Goal: Information Seeking & Learning: Learn about a topic

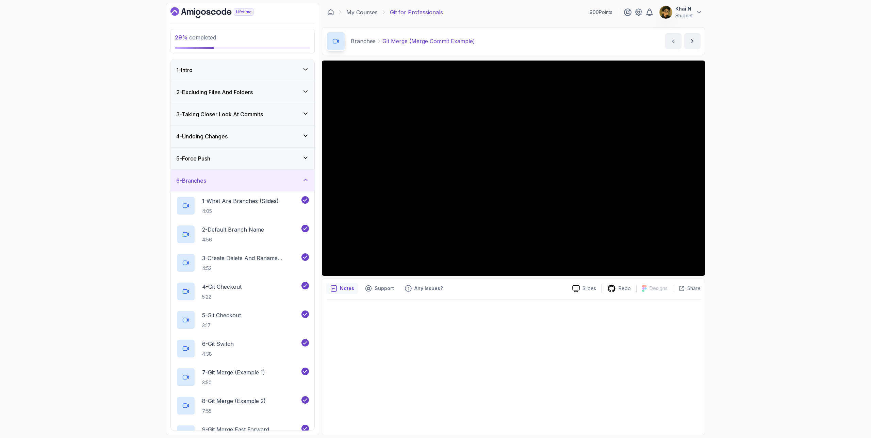
scroll to position [75, 0]
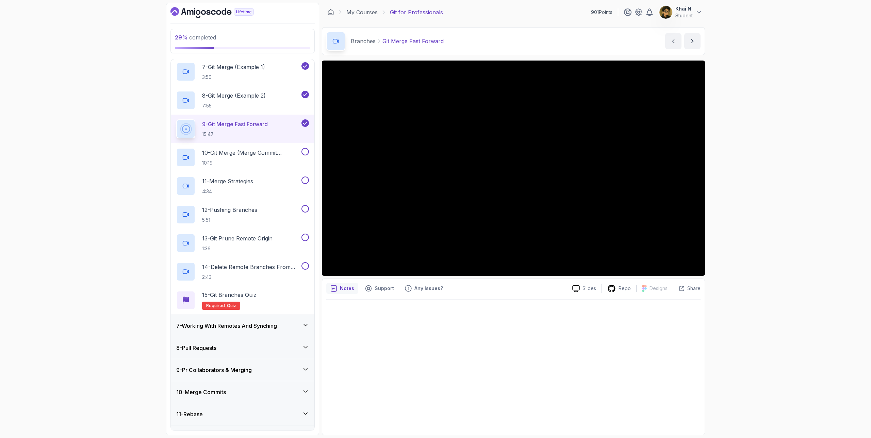
scroll to position [282, 0]
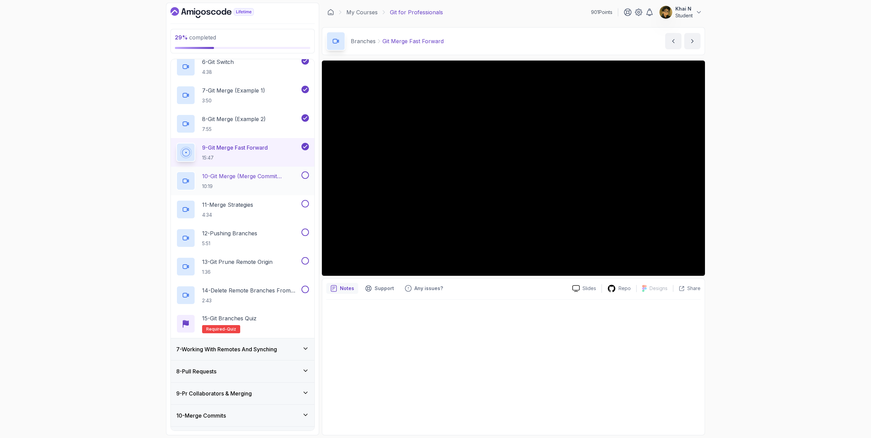
click at [263, 180] on h2 "10 - Git Merge (Merge Commit Example) 10:19" at bounding box center [251, 181] width 98 height 18
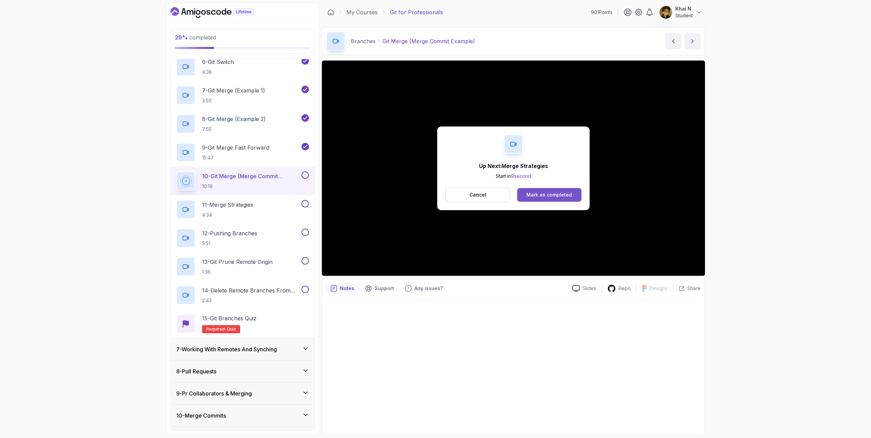
click at [554, 194] on div "Mark as completed" at bounding box center [549, 195] width 46 height 7
click at [529, 192] on div "Mark as completed" at bounding box center [549, 195] width 46 height 7
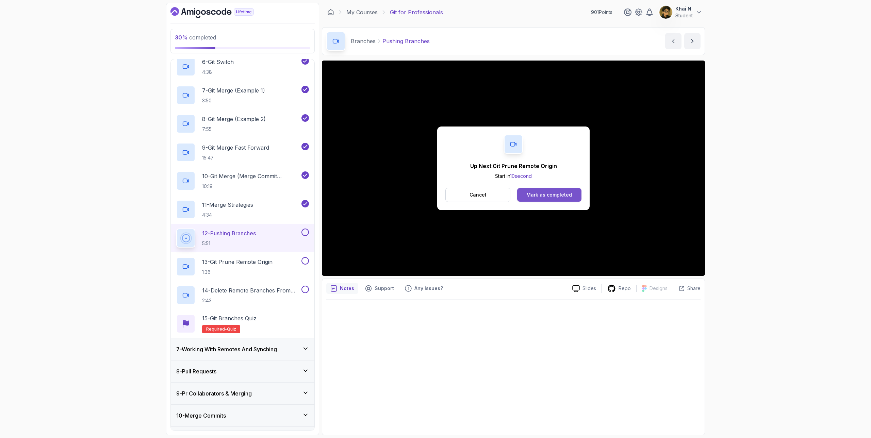
click at [534, 192] on div "Mark as completed" at bounding box center [549, 195] width 46 height 7
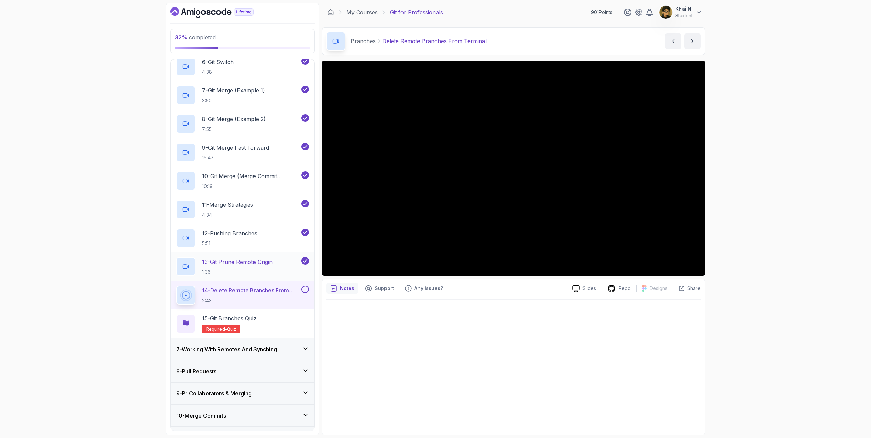
click at [268, 258] on p "13 - Git Prune Remote Origin" at bounding box center [237, 262] width 70 height 8
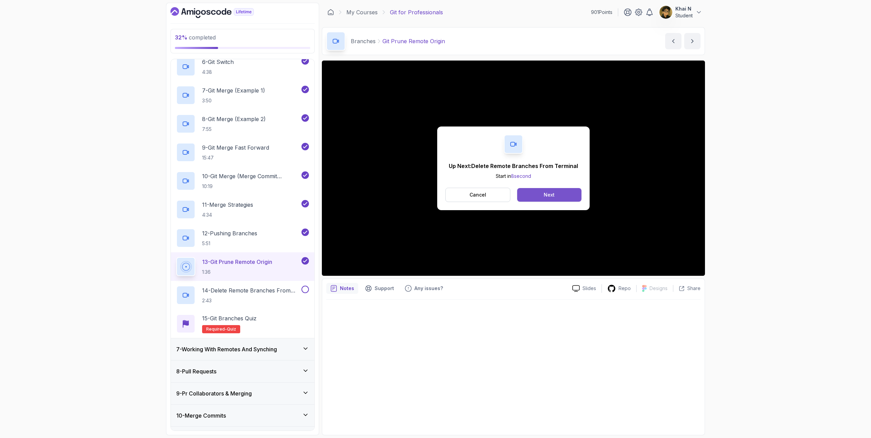
click at [561, 196] on button "Next" at bounding box center [549, 195] width 64 height 14
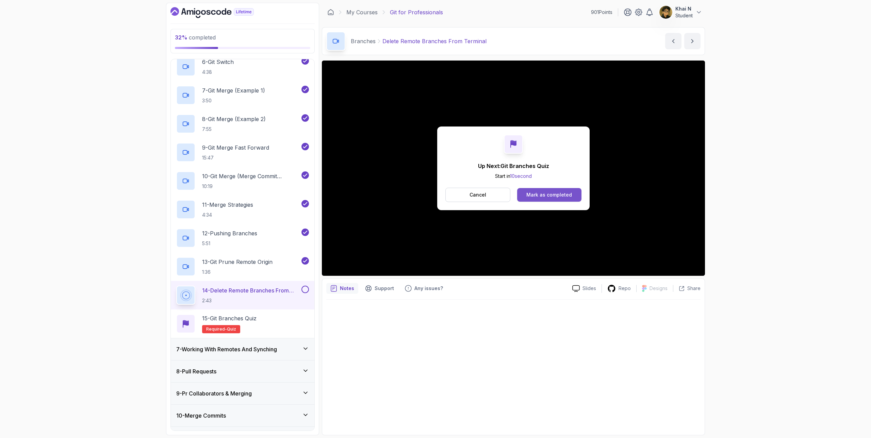
click at [535, 198] on div "Mark as completed" at bounding box center [549, 195] width 46 height 7
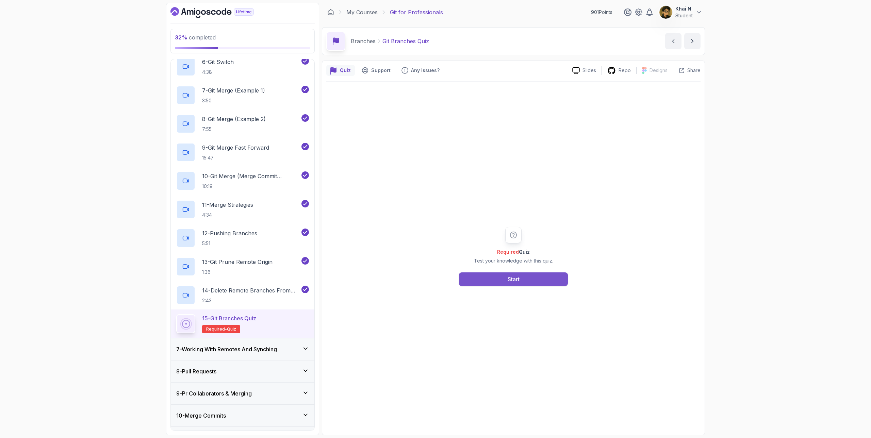
click at [532, 277] on button "Start" at bounding box center [513, 280] width 109 height 14
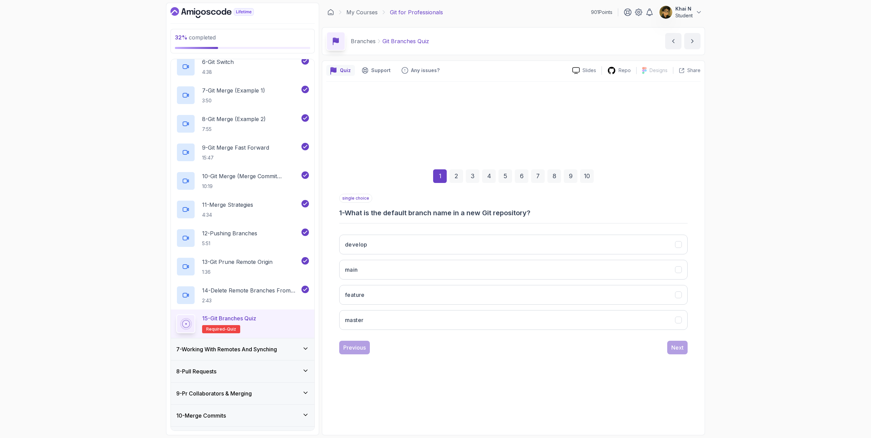
click at [514, 218] on div "single choice 1 - What is the default branch name in a new Git repository? deve…" at bounding box center [513, 265] width 348 height 142
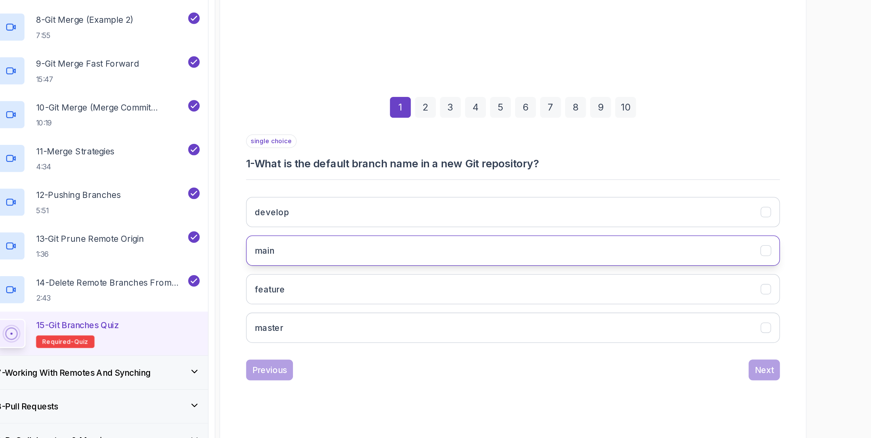
click at [512, 268] on button "main" at bounding box center [513, 270] width 348 height 20
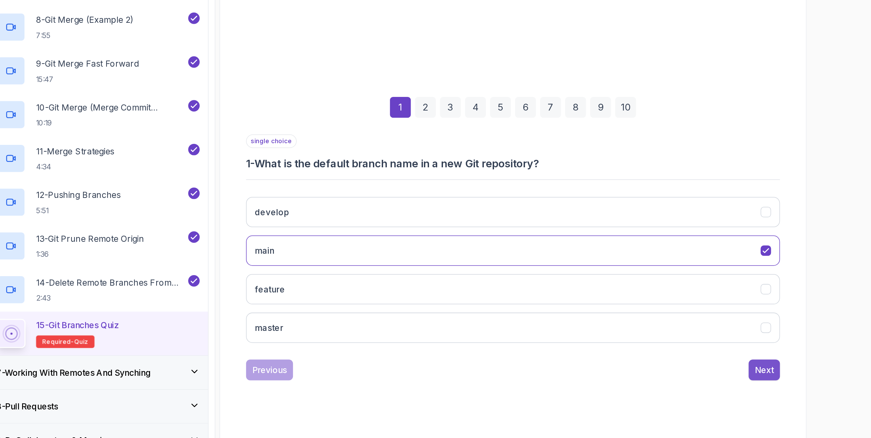
click at [675, 341] on button "Next" at bounding box center [677, 348] width 20 height 14
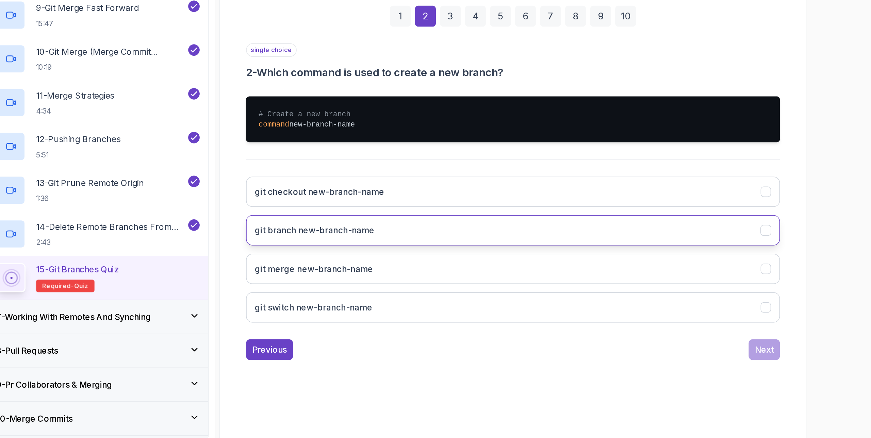
click at [676, 294] on icon "git branch new-branch-name" at bounding box center [678, 293] width 6 height 6
click at [678, 361] on div "single choice 2 - Which command is used to create a new branch? # Create a new …" at bounding box center [513, 274] width 348 height 207
click at [677, 370] on div "Next" at bounding box center [677, 371] width 12 height 8
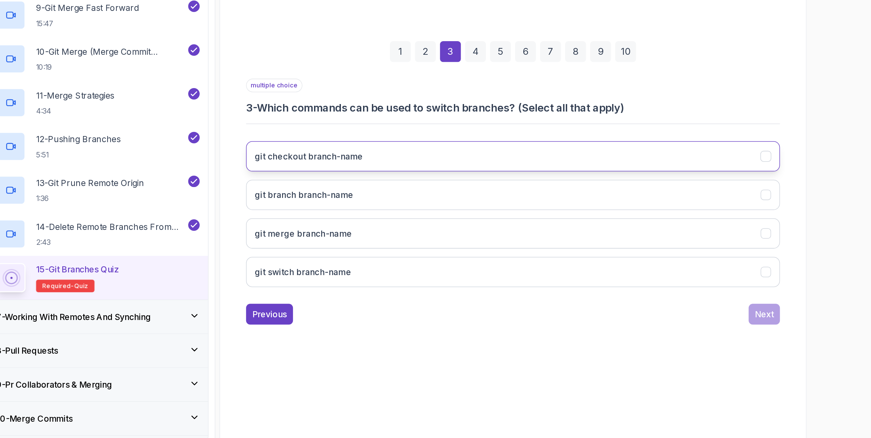
click at [647, 245] on button "git checkout branch-name" at bounding box center [513, 245] width 348 height 20
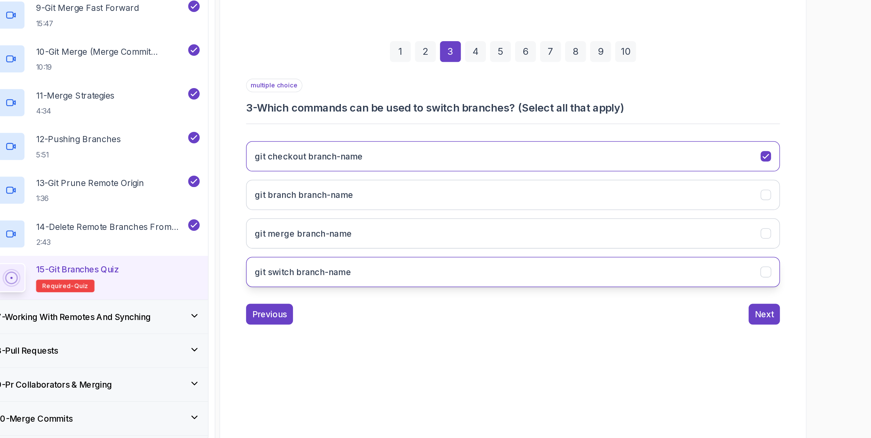
click at [616, 315] on button "git switch branch-name" at bounding box center [513, 320] width 348 height 20
click at [675, 344] on div "Next" at bounding box center [677, 348] width 12 height 8
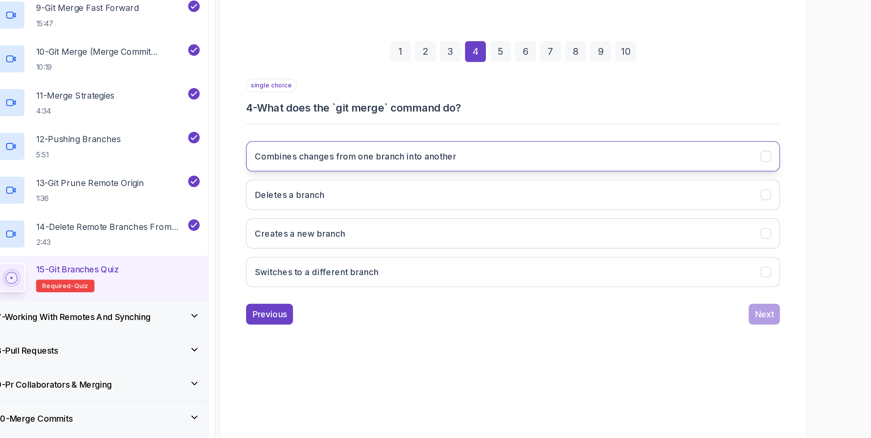
click at [669, 249] on button "Combines changes from one branch into another" at bounding box center [513, 245] width 348 height 20
click at [679, 344] on div "Next" at bounding box center [677, 348] width 12 height 8
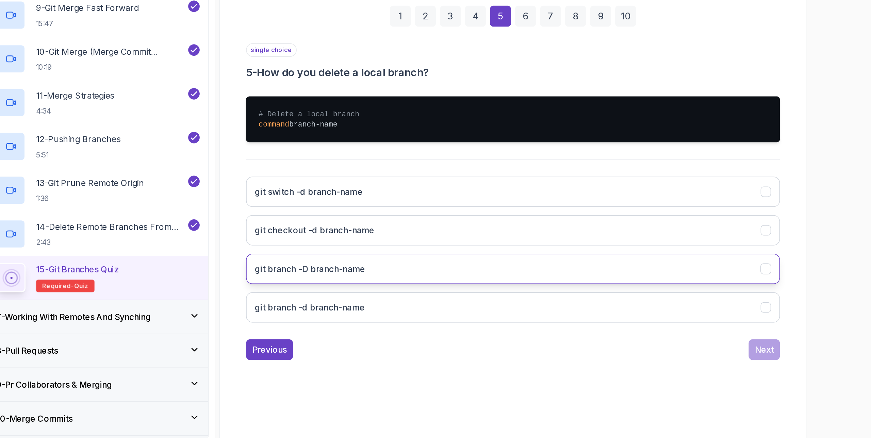
click at [621, 315] on button "git branch -D branch-name" at bounding box center [513, 318] width 348 height 20
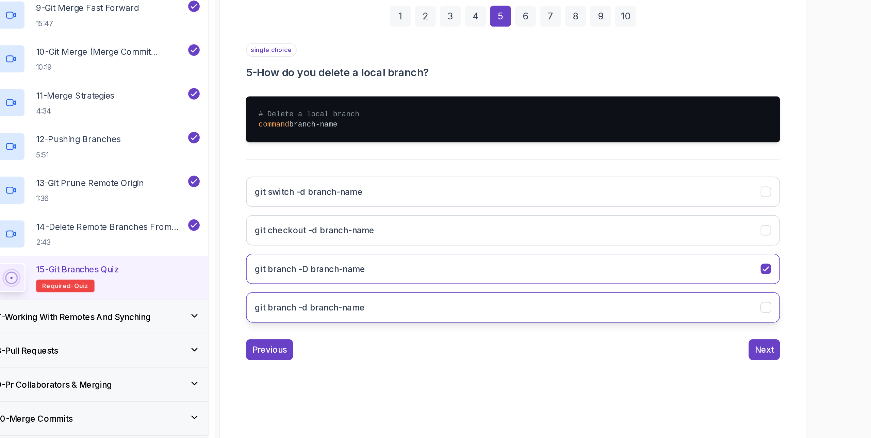
click at [625, 344] on button "git branch -d branch-name" at bounding box center [513, 343] width 348 height 20
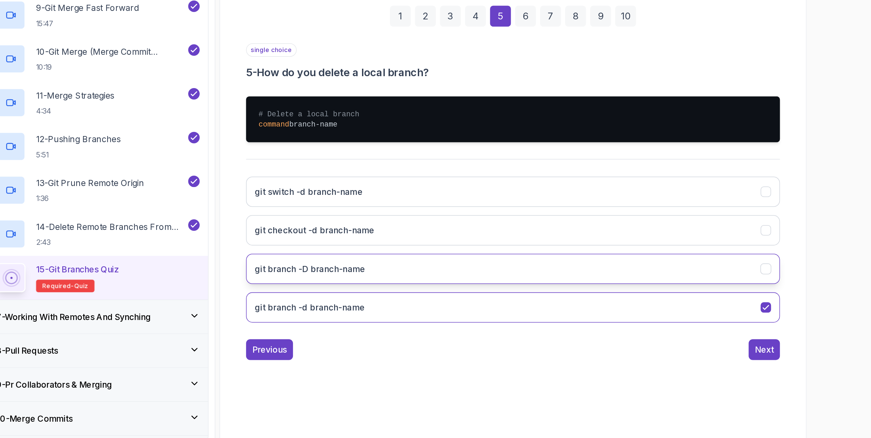
click at [668, 326] on button "git branch -D branch-name" at bounding box center [513, 318] width 348 height 20
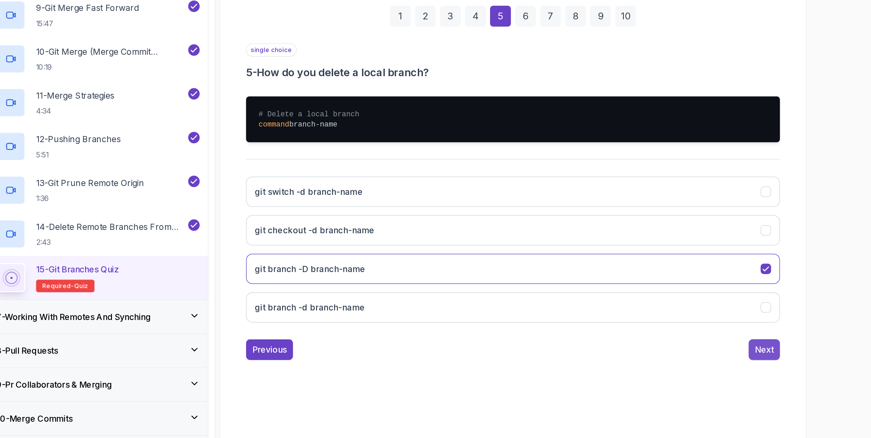
click at [680, 367] on div "Next" at bounding box center [677, 371] width 12 height 8
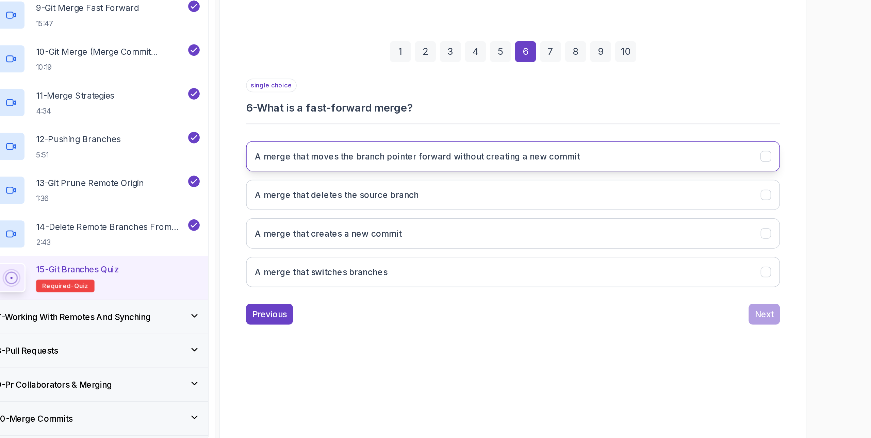
click at [673, 242] on button "A merge that moves the branch pointer forward without creating a new commit" at bounding box center [513, 245] width 348 height 20
click at [681, 345] on div "Next" at bounding box center [677, 348] width 12 height 8
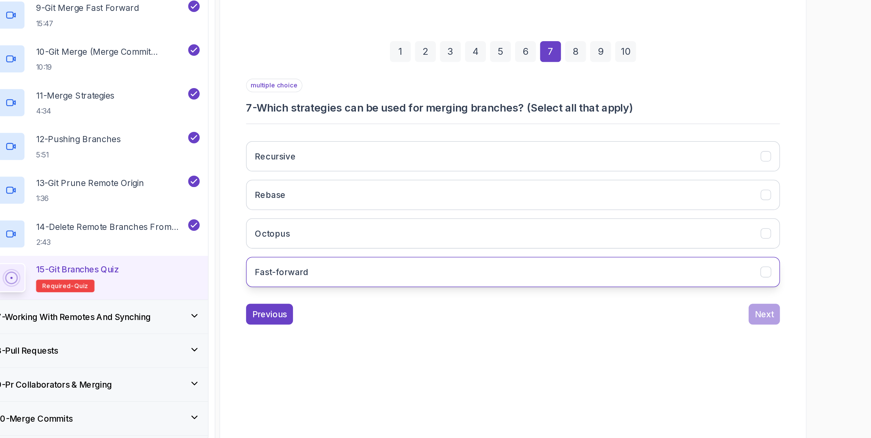
click at [675, 325] on button "Fast-forward" at bounding box center [513, 320] width 348 height 20
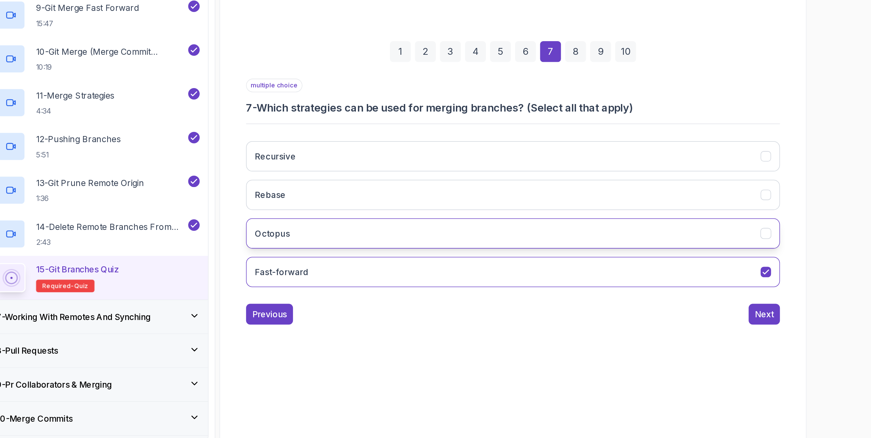
click at [666, 304] on button "Octopus" at bounding box center [513, 295] width 348 height 20
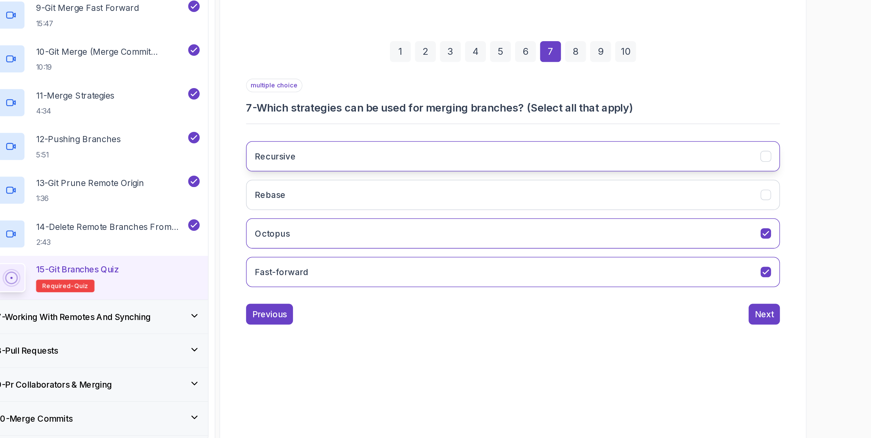
click at [669, 254] on button "Recursive" at bounding box center [513, 245] width 348 height 20
click at [679, 347] on div "Next" at bounding box center [677, 348] width 12 height 8
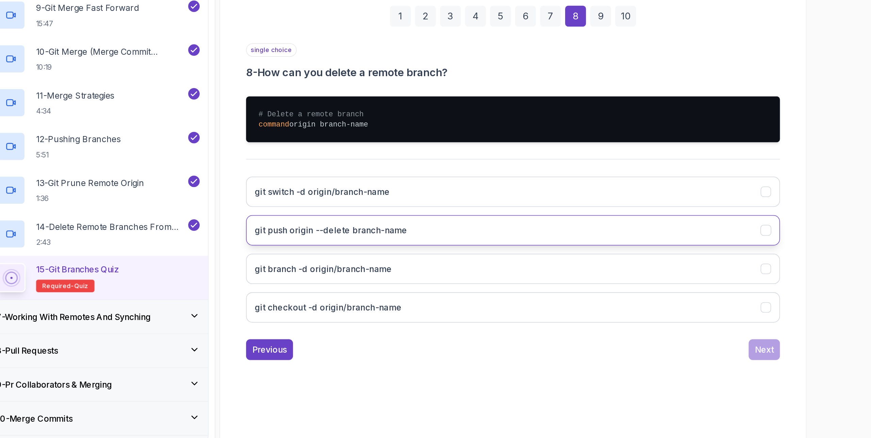
click at [649, 301] on button "git push origin --delete branch-name" at bounding box center [513, 293] width 348 height 20
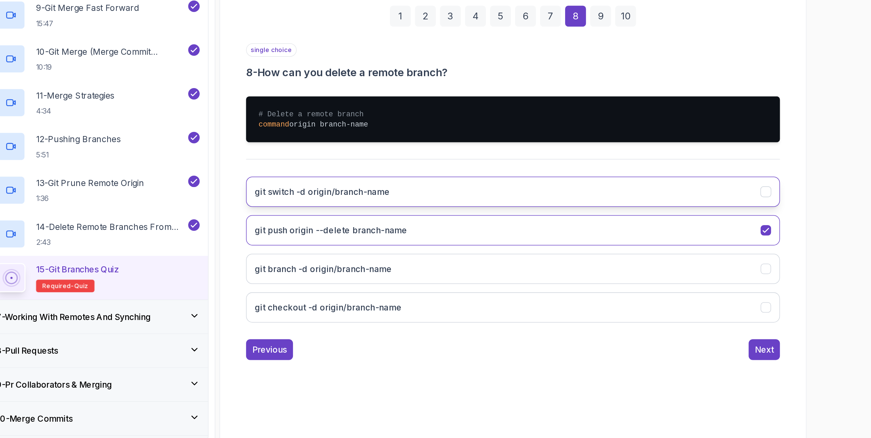
click at [659, 275] on button "git switch -d origin/branch-name" at bounding box center [513, 268] width 348 height 20
click at [660, 275] on button "git switch -d origin/branch-name" at bounding box center [513, 268] width 348 height 20
click at [652, 294] on button "git push origin --delete branch-name" at bounding box center [513, 293] width 348 height 20
click at [674, 369] on div "Next" at bounding box center [677, 371] width 12 height 8
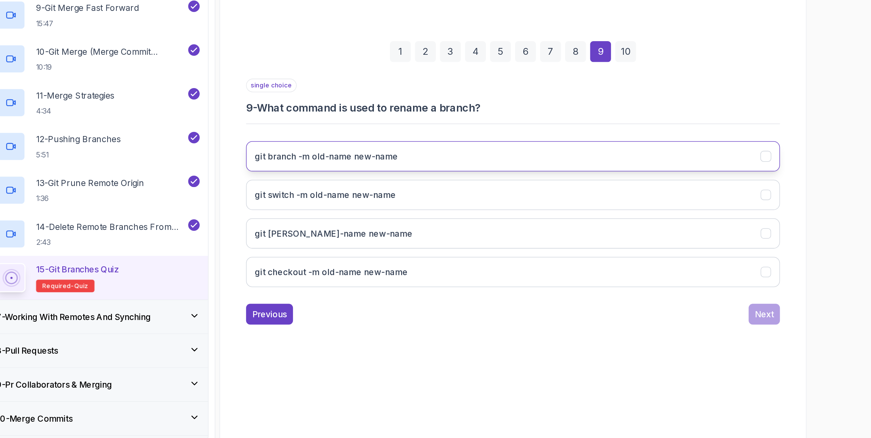
click at [638, 251] on button "git branch -m old-name new-name" at bounding box center [513, 245] width 348 height 20
click at [676, 347] on div "Next" at bounding box center [677, 348] width 12 height 8
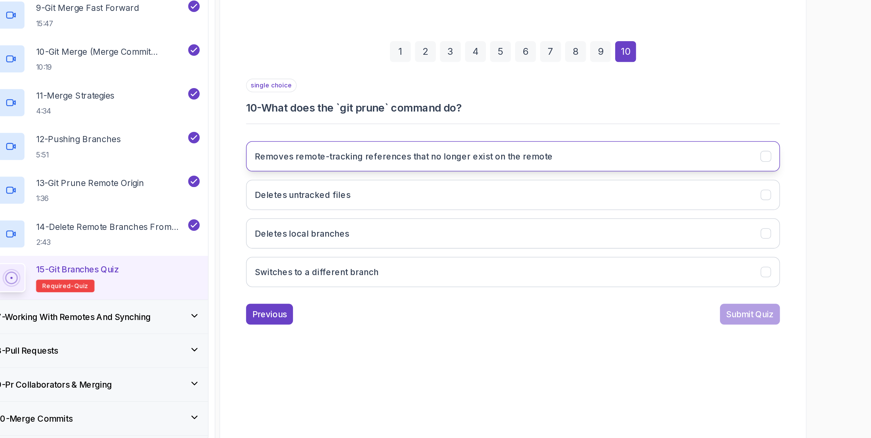
click at [672, 250] on button "Removes remote-tracking references that no longer exist on the remote" at bounding box center [513, 245] width 348 height 20
click at [656, 346] on div "Submit Quiz" at bounding box center [668, 348] width 31 height 8
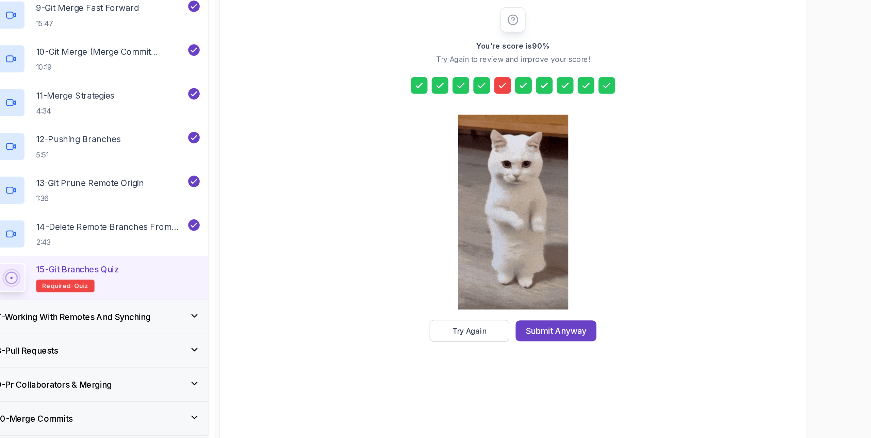
click at [656, 346] on div "You're score is 90 % Try Again to review and improve your score! Try Again Subm…" at bounding box center [513, 256] width 374 height 218
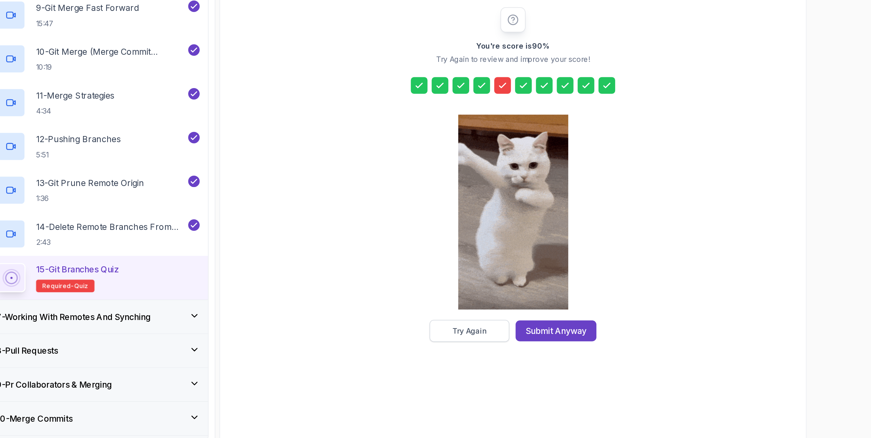
click at [465, 364] on button "Try Again" at bounding box center [485, 359] width 52 height 14
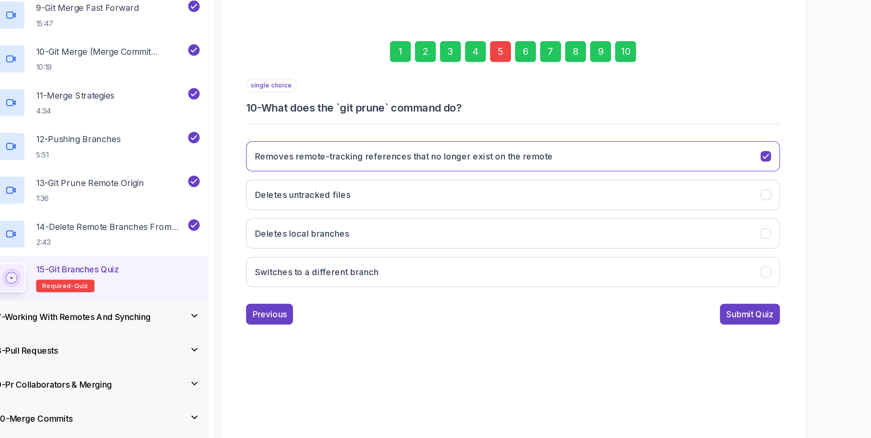
click at [506, 171] on div "5" at bounding box center [506, 176] width 14 height 14
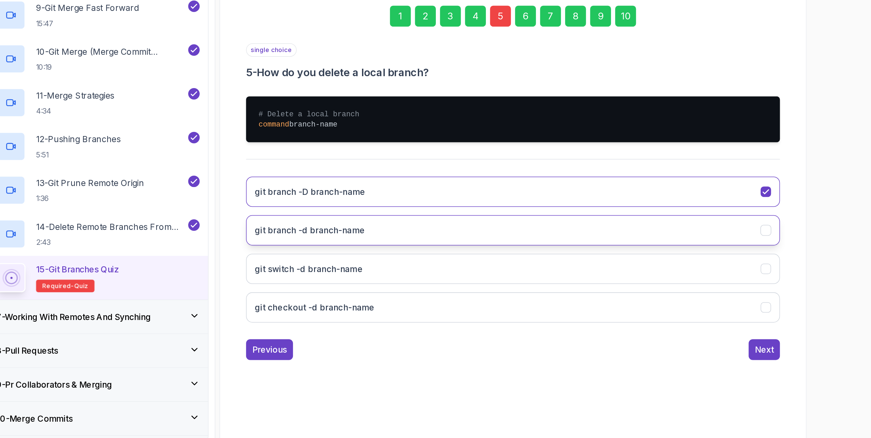
click at [518, 297] on button "git branch -d branch-name" at bounding box center [513, 293] width 348 height 20
click at [587, 154] on div "10" at bounding box center [587, 153] width 14 height 14
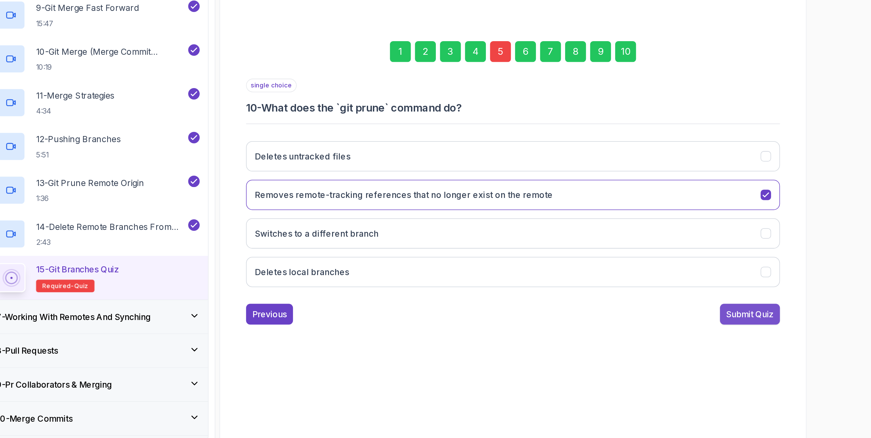
click at [654, 350] on div "Submit Quiz" at bounding box center [668, 348] width 31 height 8
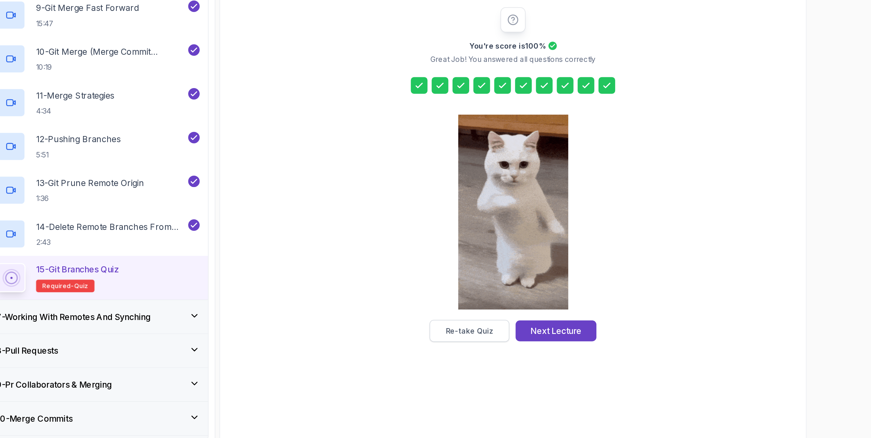
click at [496, 363] on button "Re-take Quiz" at bounding box center [485, 359] width 52 height 14
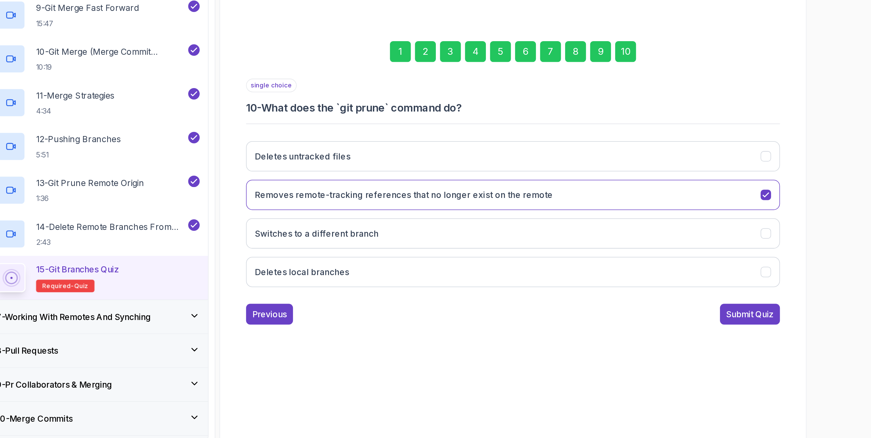
click at [505, 180] on div "5" at bounding box center [506, 176] width 14 height 14
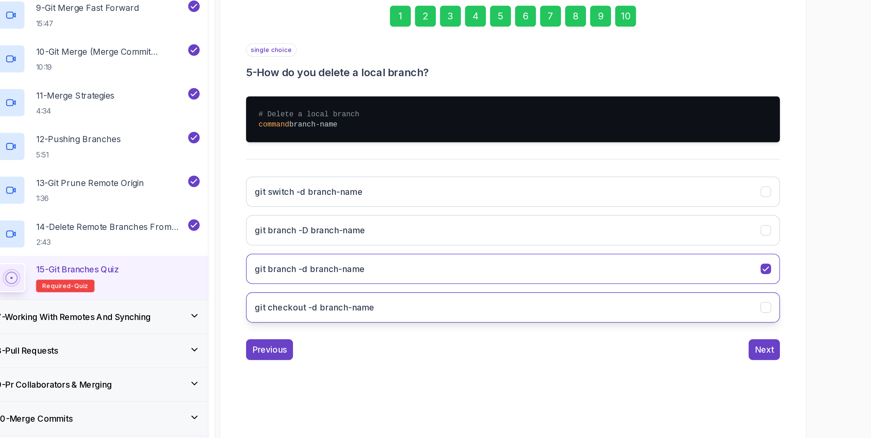
drag, startPoint x: 341, startPoint y: 290, endPoint x: 399, endPoint y: 333, distance: 72.5
click at [399, 333] on div "git switch -d branch-name git branch -D branch-name git branch -d branch-name g…" at bounding box center [513, 305] width 348 height 106
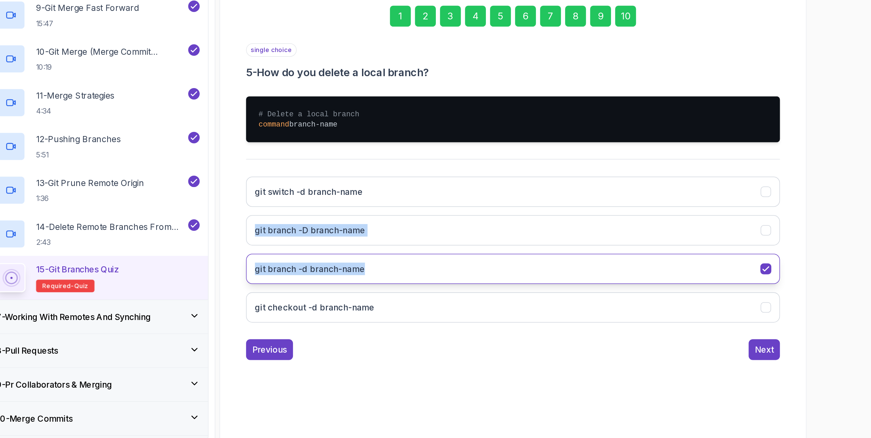
drag, startPoint x: 335, startPoint y: 290, endPoint x: 419, endPoint y: 319, distance: 88.4
click at [419, 319] on div "1 2 3 4 5 6 7 8 9 10 single choice 5 - How do you delete a local branch? # Dele…" at bounding box center [513, 256] width 374 height 253
copy div "git branch -D branch-name git branch -d branch-name"
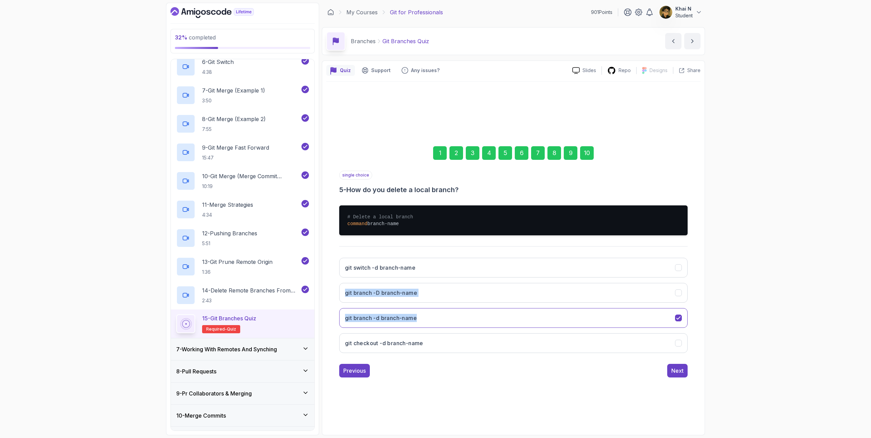
click at [597, 364] on div "Previous Next" at bounding box center [513, 371] width 348 height 14
click at [673, 374] on div "Next" at bounding box center [677, 371] width 12 height 8
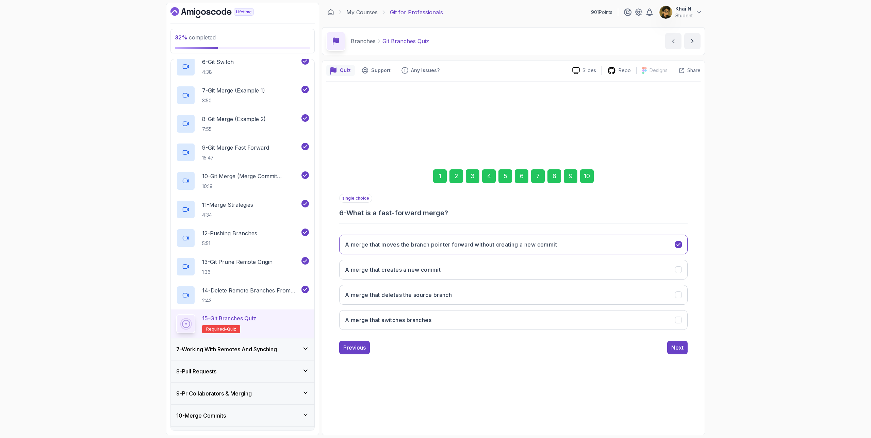
click at [588, 175] on div "10" at bounding box center [587, 176] width 14 height 14
click at [672, 353] on button "Submit Quiz" at bounding box center [668, 348] width 39 height 14
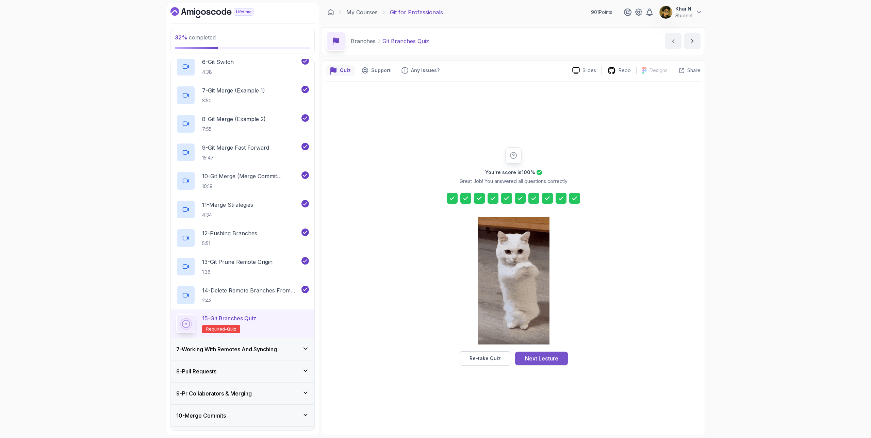
click at [533, 357] on div "Next Lecture" at bounding box center [541, 359] width 33 height 8
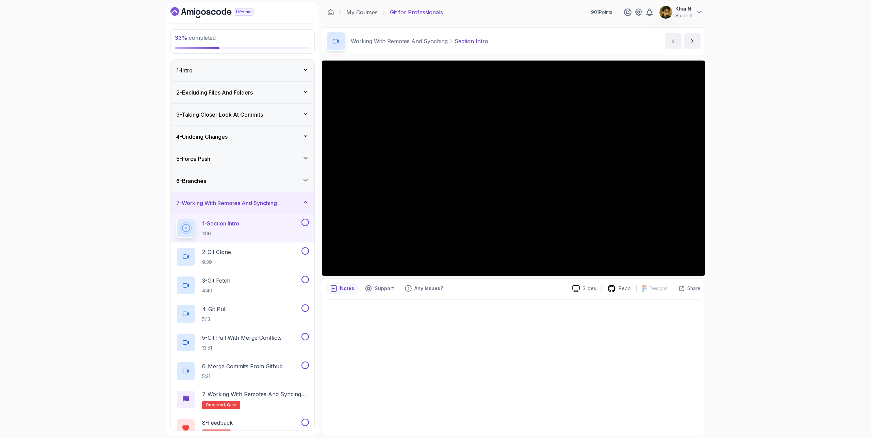
click at [228, 18] on icon "Dashboard" at bounding box center [211, 12] width 83 height 11
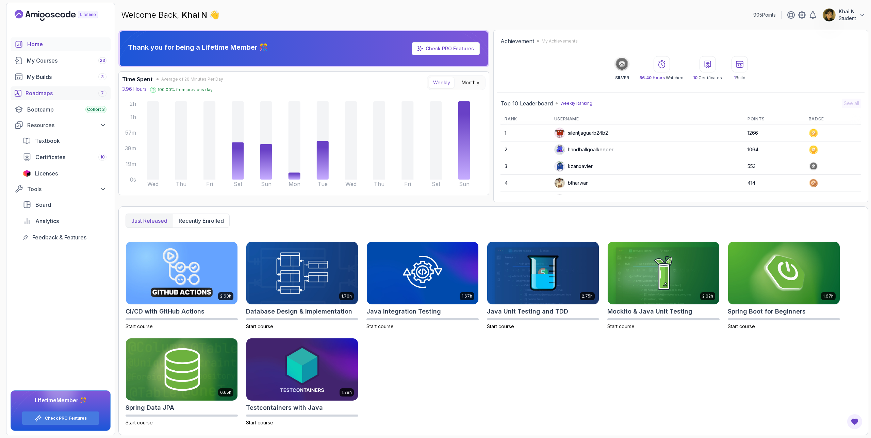
click at [59, 91] on div "Roadmaps 7" at bounding box center [66, 93] width 81 height 8
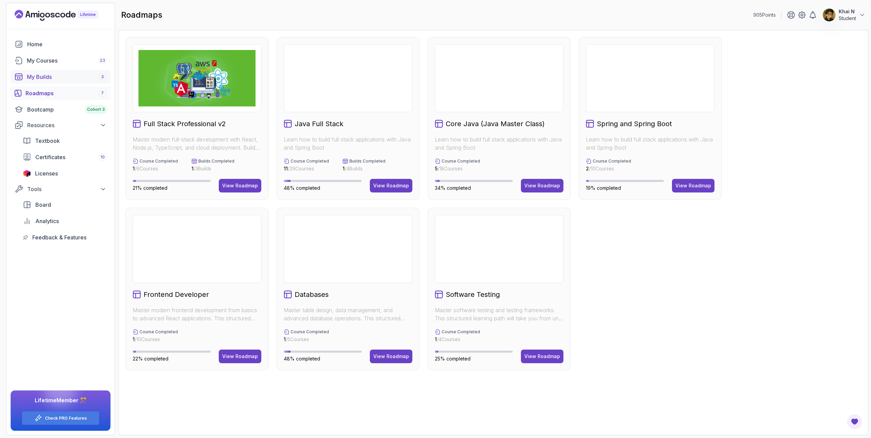
click at [56, 78] on div "My Builds 3" at bounding box center [67, 77] width 80 height 8
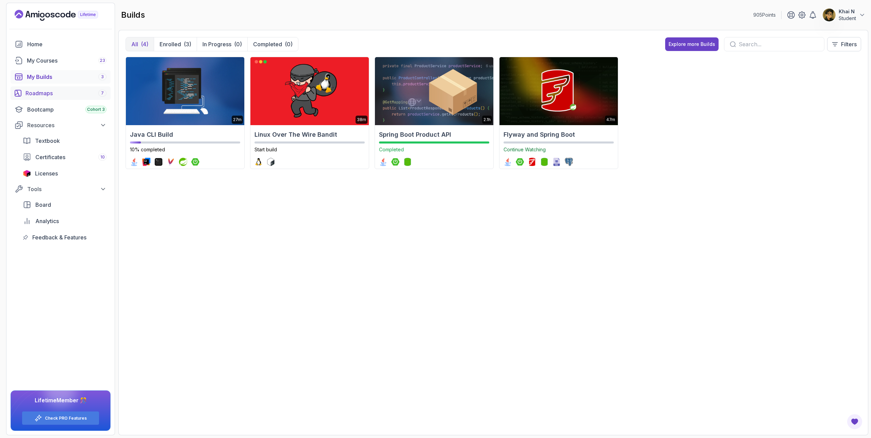
click at [60, 94] on div "Roadmaps 7" at bounding box center [66, 93] width 81 height 8
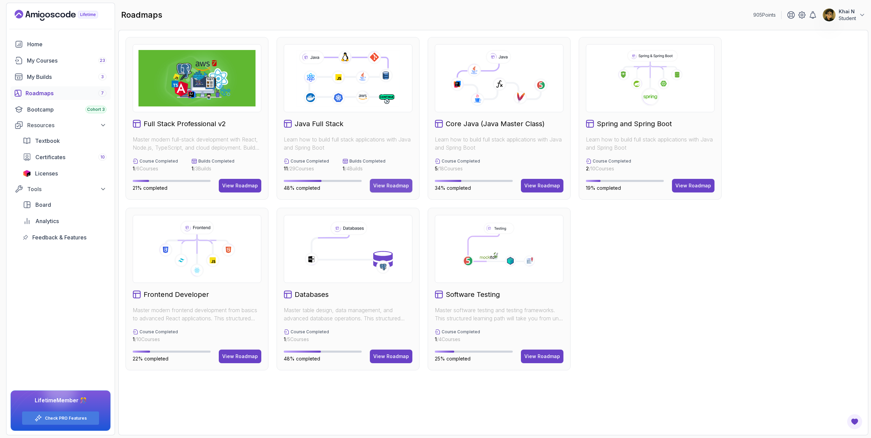
click at [404, 183] on div "View Roadmap" at bounding box center [391, 185] width 36 height 7
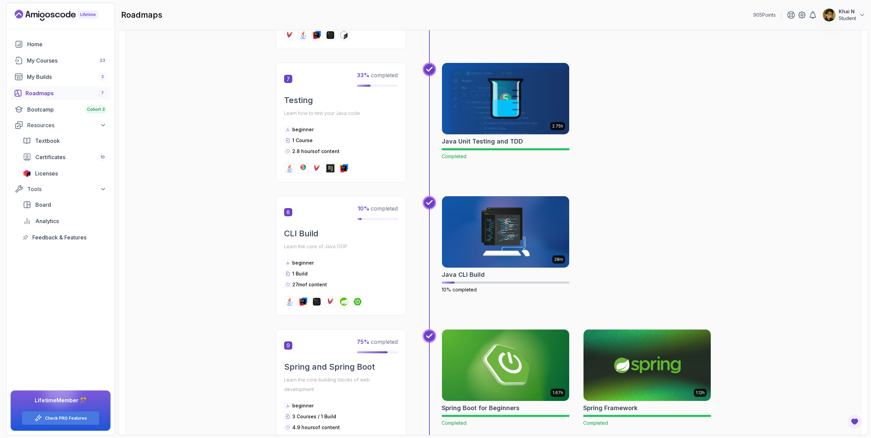
scroll to position [899, 0]
